Goal: Information Seeking & Learning: Check status

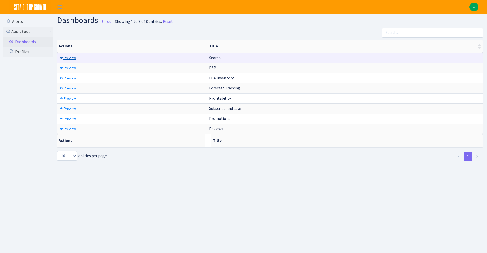
click at [70, 58] on span "Preview" at bounding box center [70, 58] width 12 height 5
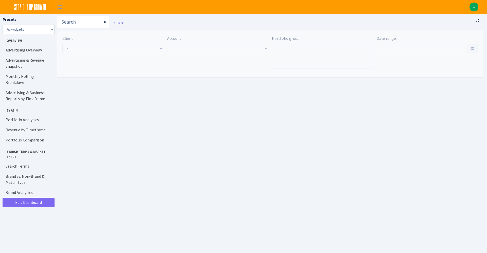
type input "[DATE] - [DATE]"
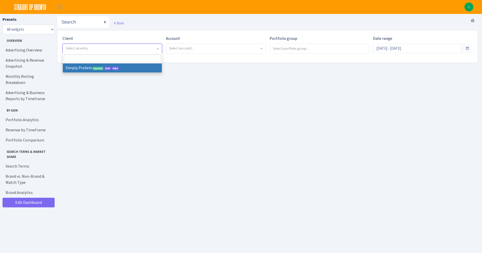
click at [83, 49] on span "Select an entry" at bounding box center [77, 48] width 22 height 5
select select "332"
select select
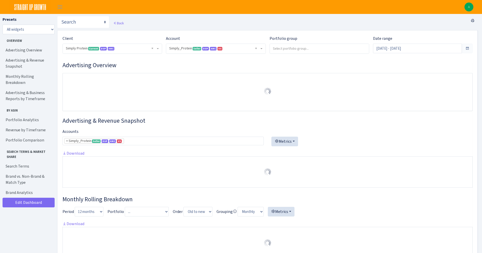
select select "470438976738569"
drag, startPoint x: 0, startPoint y: 0, endPoint x: 216, endPoint y: 49, distance: 221.5
click at [216, 49] on span "× Simply_Protein Seller DSP AMC US 470438976738569A1B3P8939UXC7XENTITYMWGWG0Y0T…" at bounding box center [214, 48] width 90 height 5
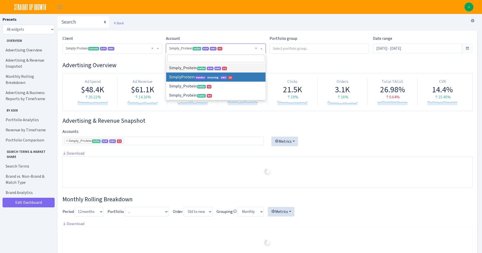
select select
select select "1288314143782501"
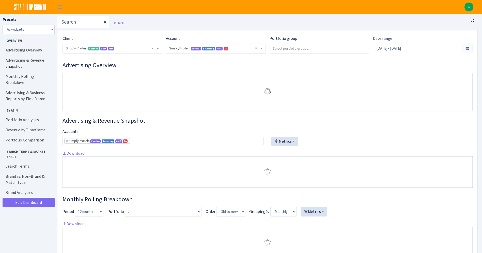
select select "1288314143782501"
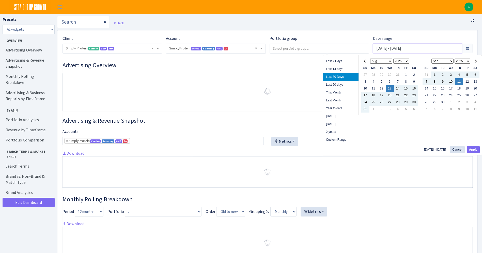
click at [385, 47] on input "Aug 13, 2025 - Sep 11, 2025" at bounding box center [417, 49] width 89 height 10
click at [345, 95] on li "This Month" at bounding box center [341, 93] width 36 height 8
type input "Sep 1, 2025 - Sep 11, 2025"
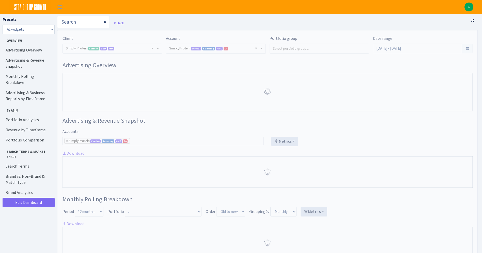
select select "1288314143782501"
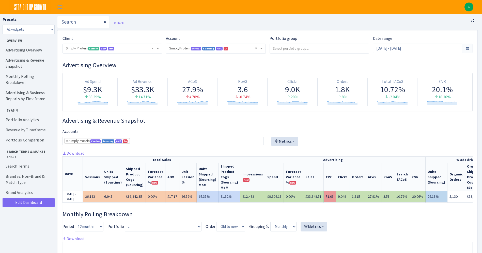
click at [268, 198] on td "$9,309.13" at bounding box center [274, 196] width 19 height 11
copy td "9,309.13"
click at [369, 128] on div "Advertising & Revenue Snapshot Accounts Simply_Protein <span class="badge badge…" at bounding box center [267, 162] width 410 height 90
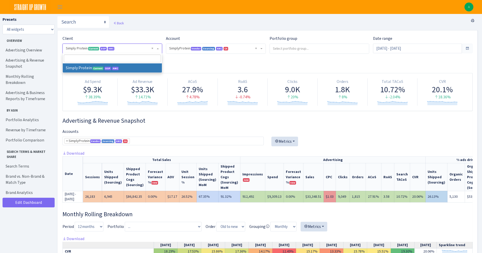
click at [104, 48] on span "DSP" at bounding box center [103, 49] width 7 height 4
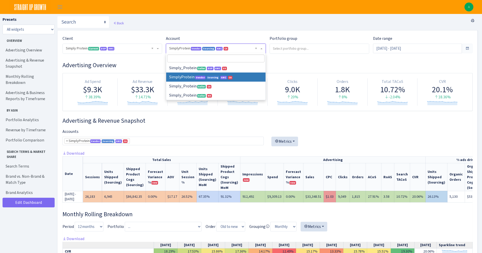
click at [173, 50] on span "× SimplyProtein Vendor Sourcing AMC CA 1288314143782501ENTITY1Z1GZ2BO4O41UENTIT…" at bounding box center [214, 48] width 90 height 5
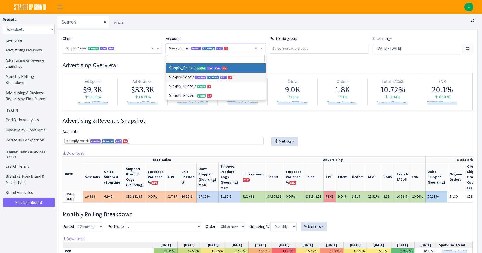
select select
select select "470438976738569"
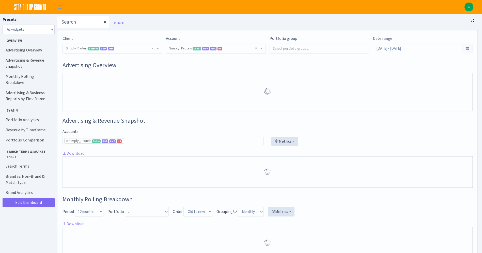
select select "470438976738569"
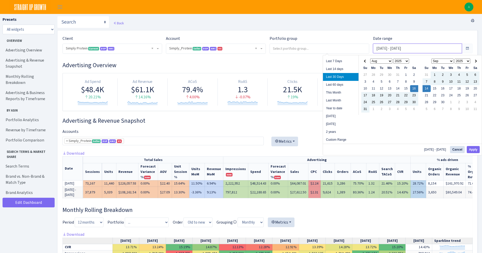
click at [408, 48] on input "[DATE] - [DATE]" at bounding box center [417, 49] width 89 height 10
click at [341, 90] on li "This Month" at bounding box center [341, 93] width 36 height 8
type input "Sep 1, 2025 - Sep 14, 2025"
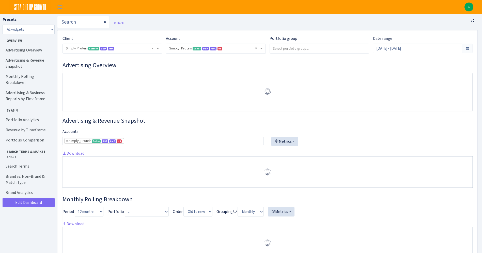
select select "470438976738569"
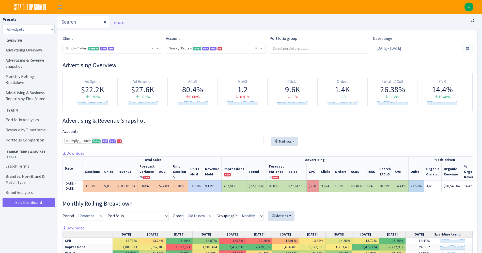
click at [251, 192] on td "$22,188.65" at bounding box center [256, 186] width 20 height 11
copy td "22,188.65"
click at [355, 119] on h3 "Advertising & Revenue Snapshot" at bounding box center [267, 120] width 410 height 7
click at [76, 24] on select "Search DSP FBA Inventory Forecast Tracking Profitability Subscribe and save Pro…" at bounding box center [83, 22] width 52 height 12
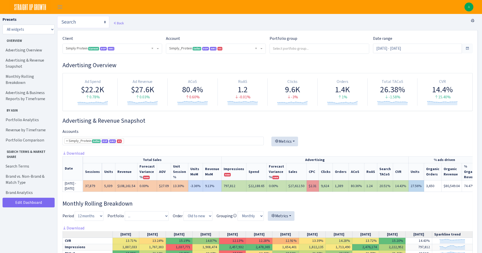
select select "https://straightupgrowth.com/admin/dashboard/7/show"
click at [57, 16] on select "Search DSP FBA Inventory Forecast Tracking Profitability Subscribe and save Pro…" at bounding box center [83, 22] width 52 height 12
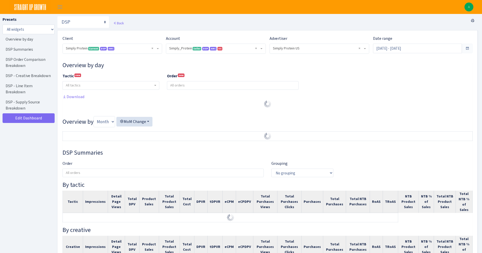
select select "470438976738569"
select select "577135095539250507"
select select
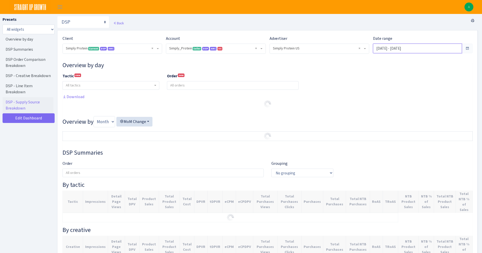
click at [388, 50] on input "[DATE] - [DATE]" at bounding box center [417, 49] width 89 height 10
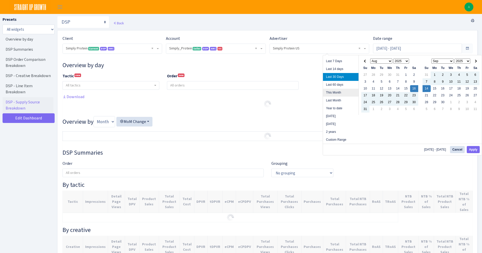
click at [345, 93] on li "This Month" at bounding box center [341, 93] width 36 height 8
type input "[DATE] - [DATE]"
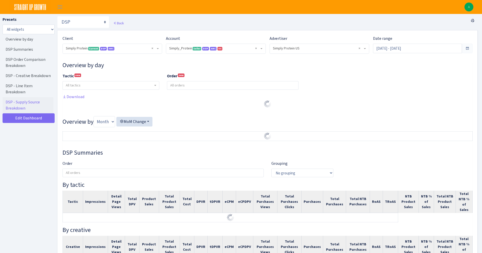
select select "470438976738569"
select select "577135095539250507"
select select
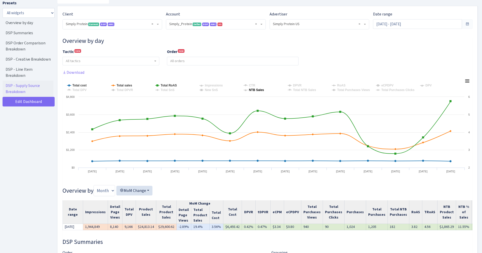
scroll to position [42, 0]
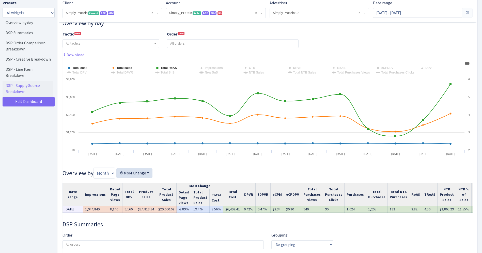
click at [231, 211] on td "$6,493.42" at bounding box center [232, 210] width 19 height 6
copy td "6,493.42"
